Goal: Obtain resource: Download file/media

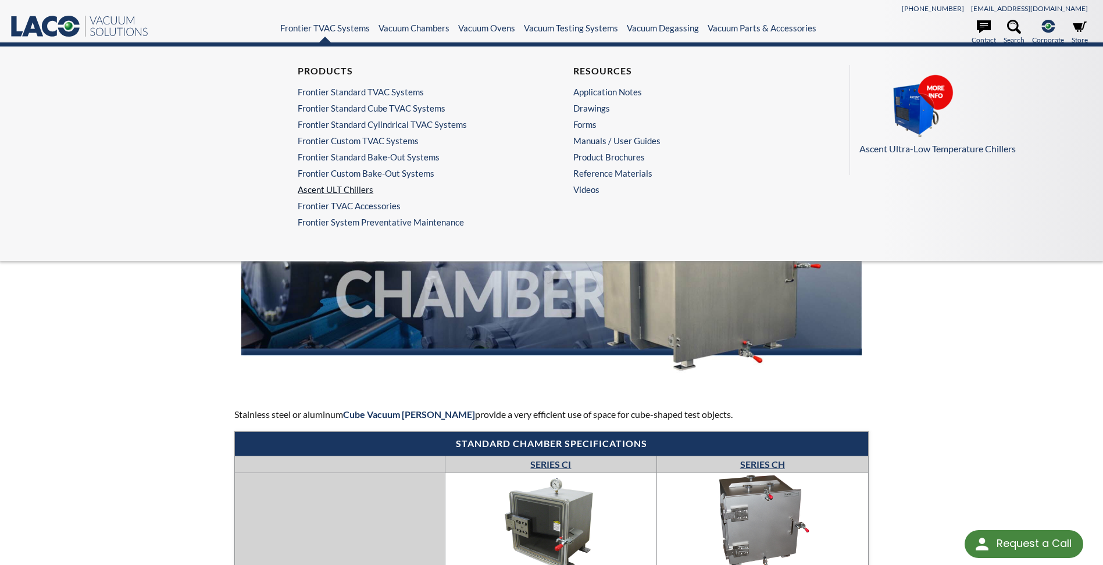
click at [341, 190] on link "Ascent ULT Chillers" at bounding box center [411, 189] width 226 height 10
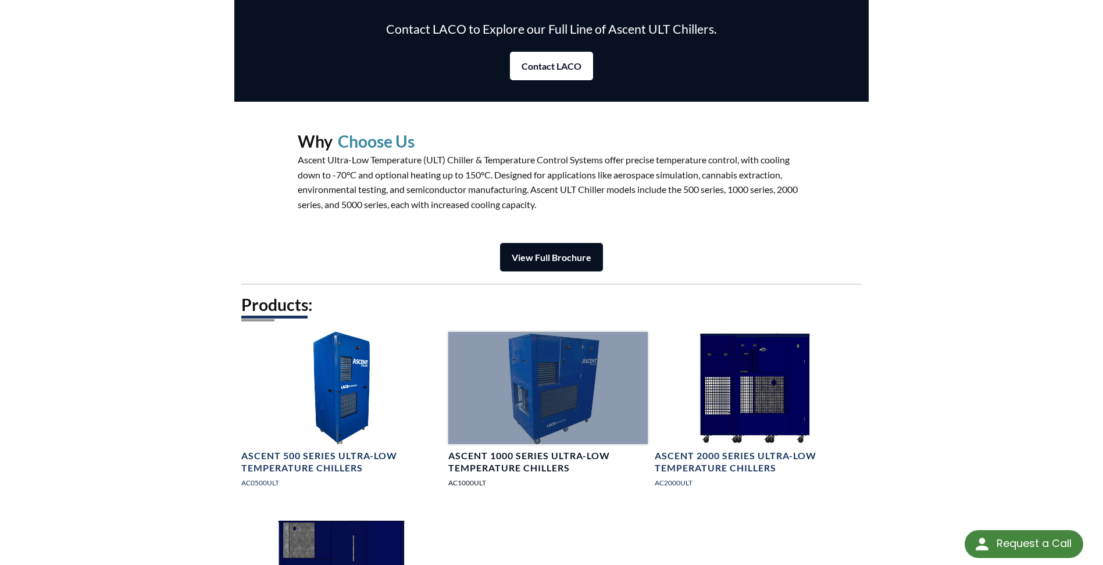
scroll to position [1395, 0]
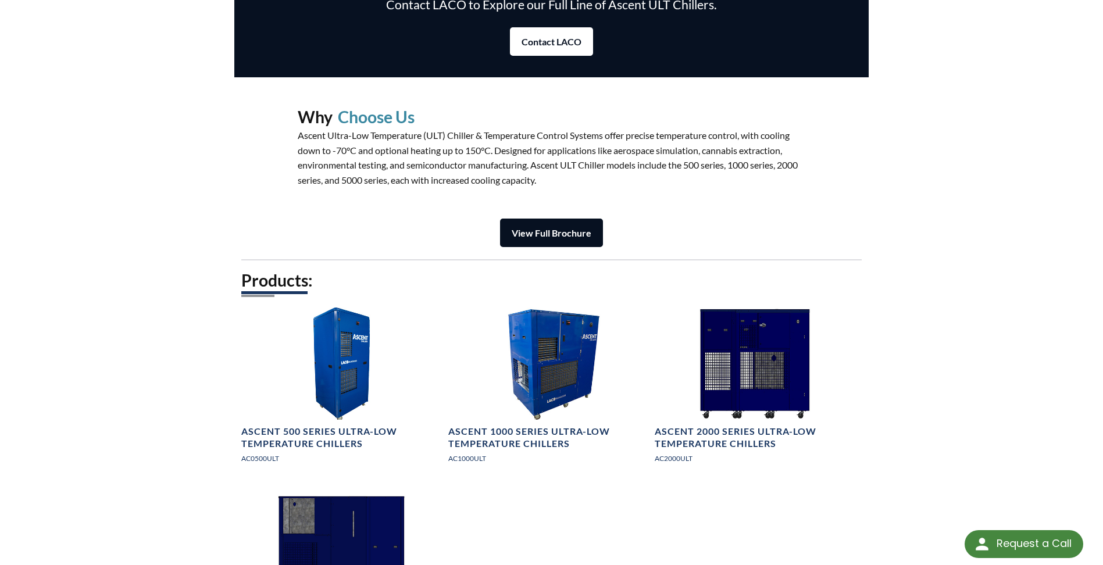
click at [547, 222] on link "View Full Brochure" at bounding box center [551, 233] width 103 height 28
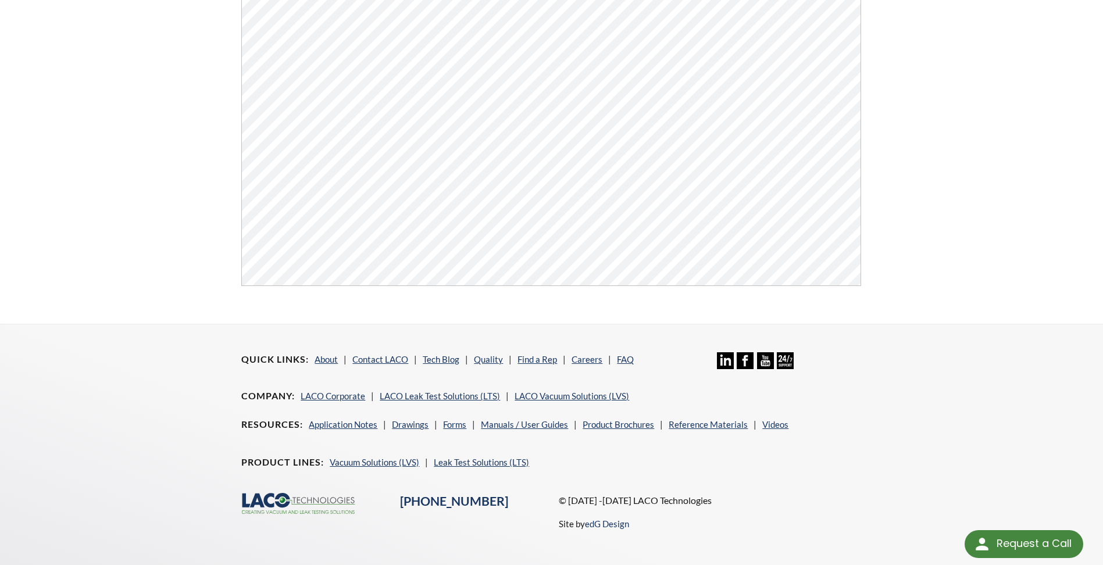
scroll to position [442, 0]
